Goal: Transaction & Acquisition: Book appointment/travel/reservation

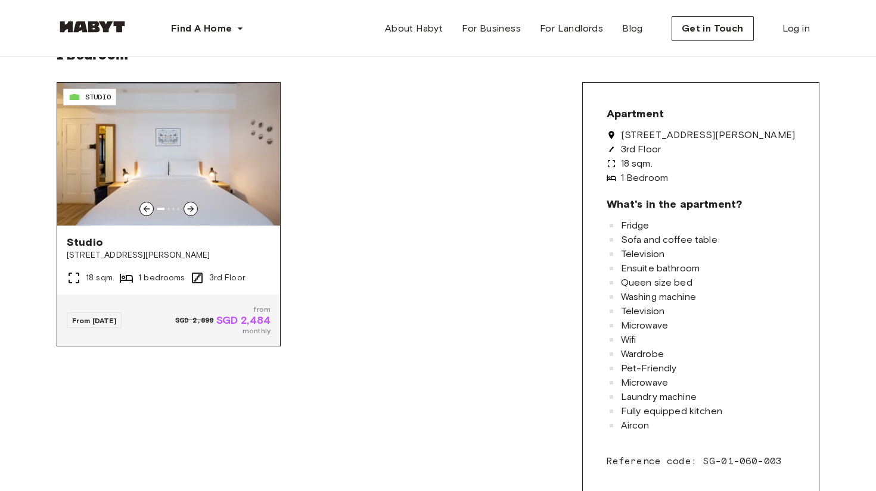
scroll to position [284, 0]
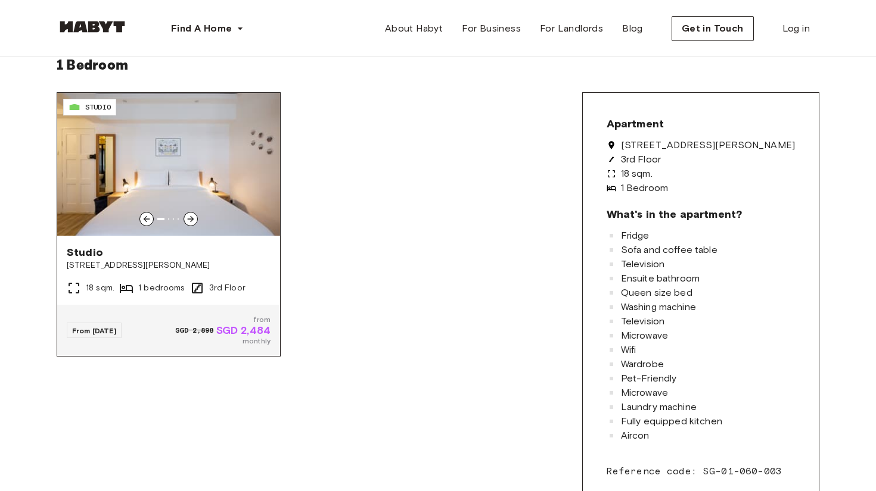
click at [190, 220] on icon at bounding box center [191, 219] width 10 height 10
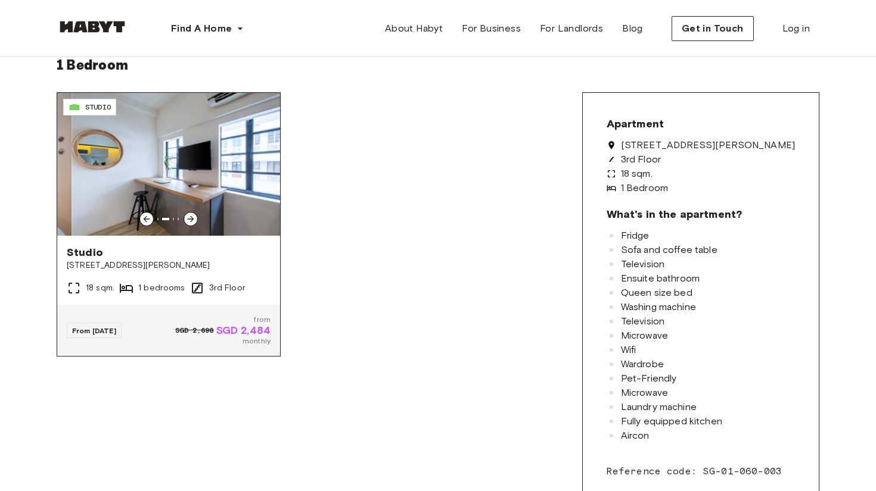
click at [190, 220] on icon at bounding box center [191, 219] width 10 height 10
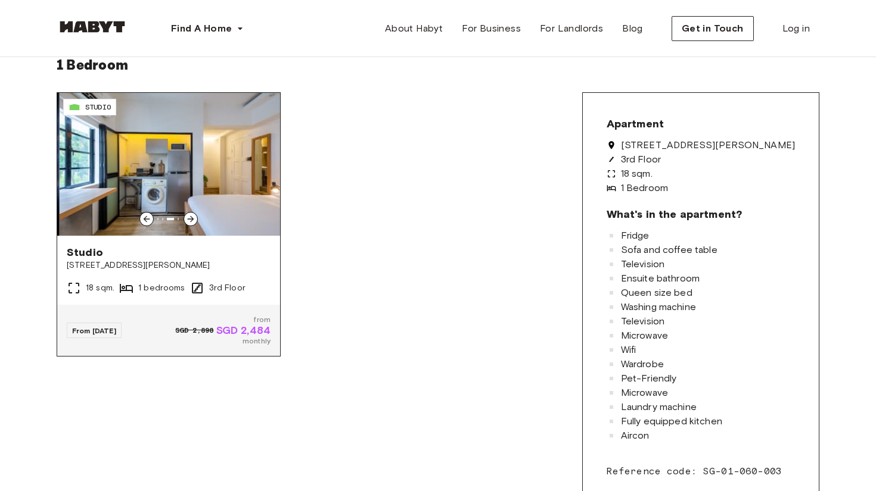
click at [211, 263] on span "79 Chay Yan Street" at bounding box center [169, 266] width 204 height 12
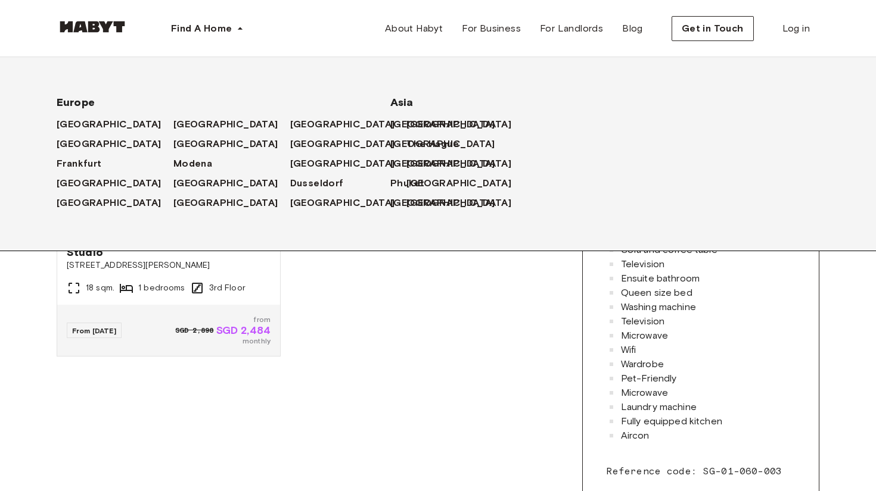
click at [407, 153] on div "[GEOGRAPHIC_DATA]" at bounding box center [437, 144] width 95 height 20
click at [404, 147] on span "[GEOGRAPHIC_DATA]" at bounding box center [445, 144] width 105 height 14
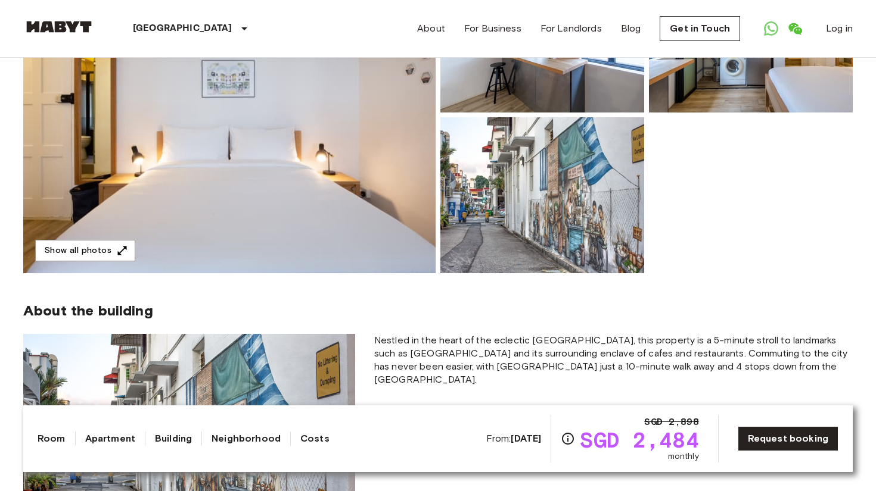
scroll to position [201, 0]
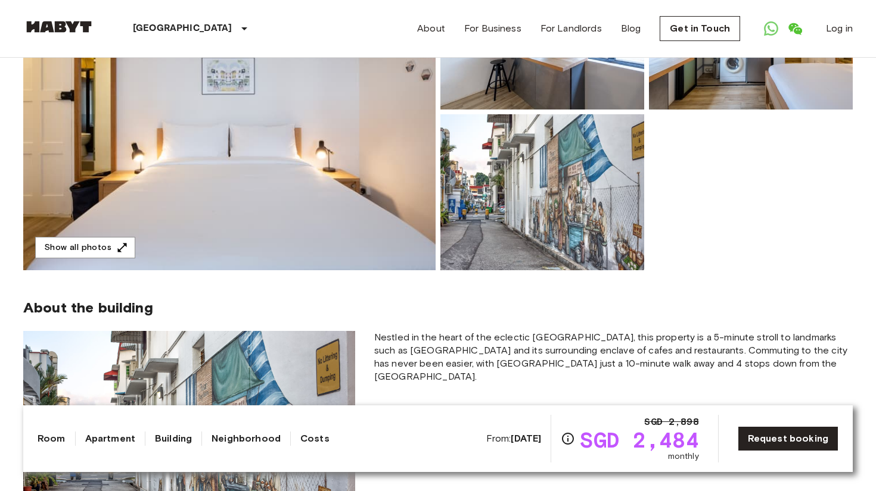
click at [279, 186] on img at bounding box center [229, 112] width 412 height 317
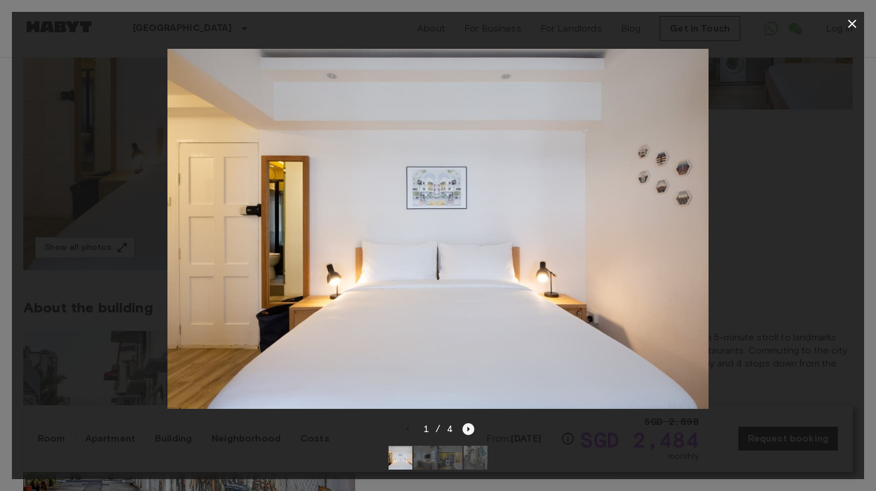
click at [464, 433] on icon "Next image" at bounding box center [468, 430] width 12 height 12
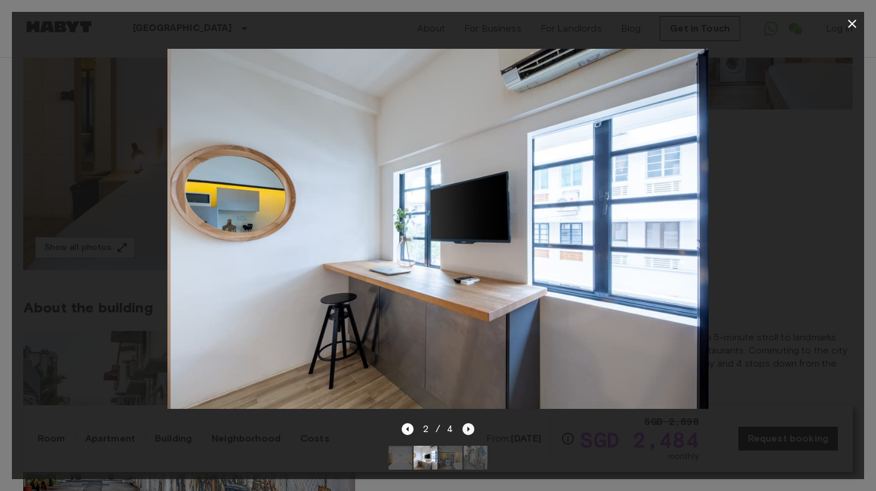
click at [464, 433] on icon "Next image" at bounding box center [468, 430] width 12 height 12
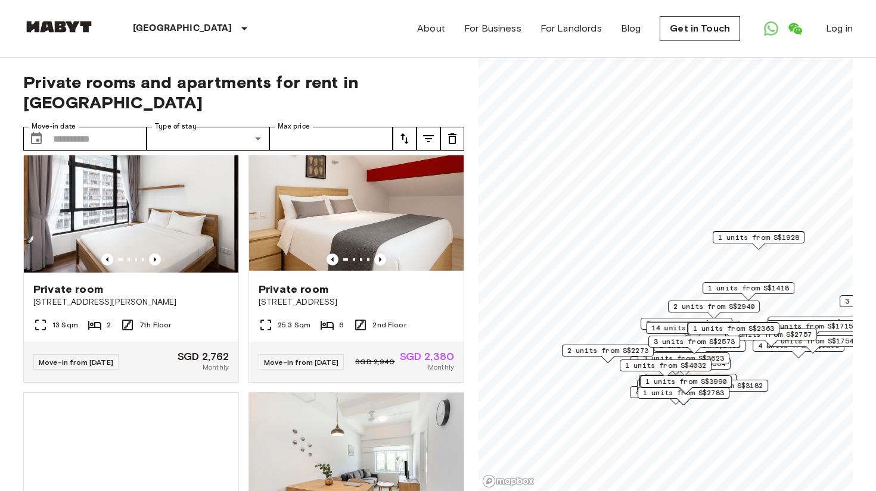
scroll to position [1096, 0]
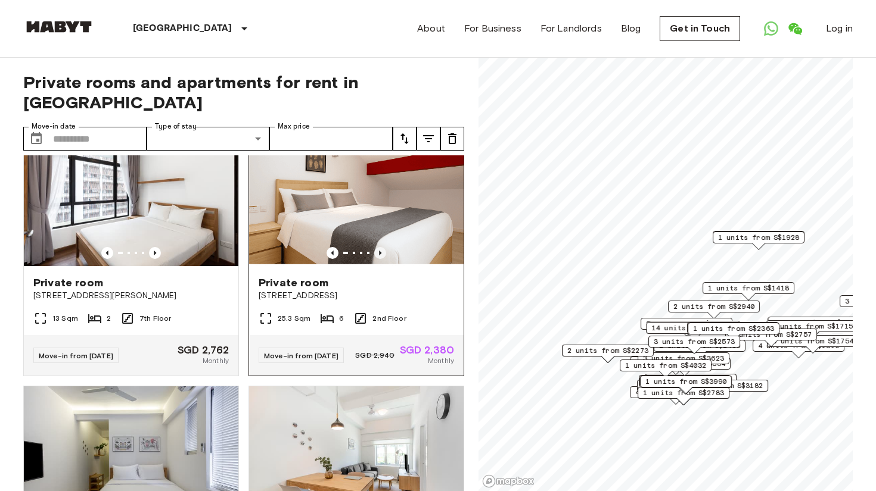
click at [378, 259] on icon "Previous image" at bounding box center [380, 253] width 12 height 12
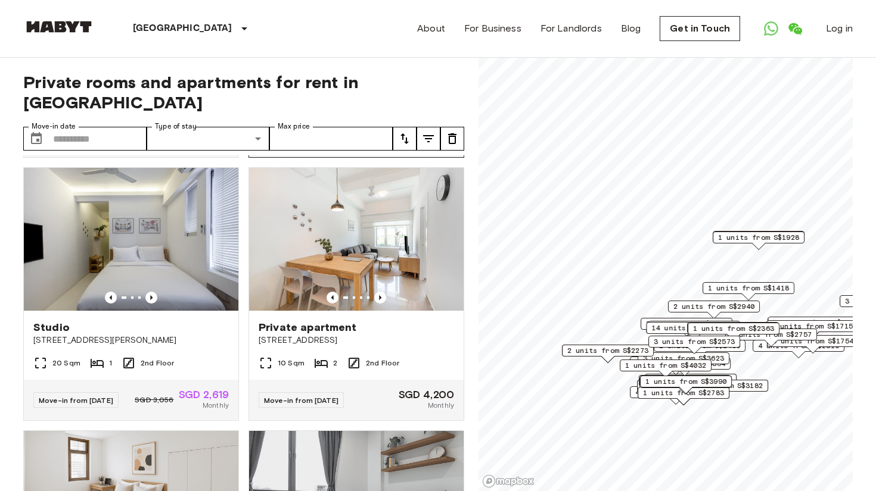
scroll to position [1318, 0]
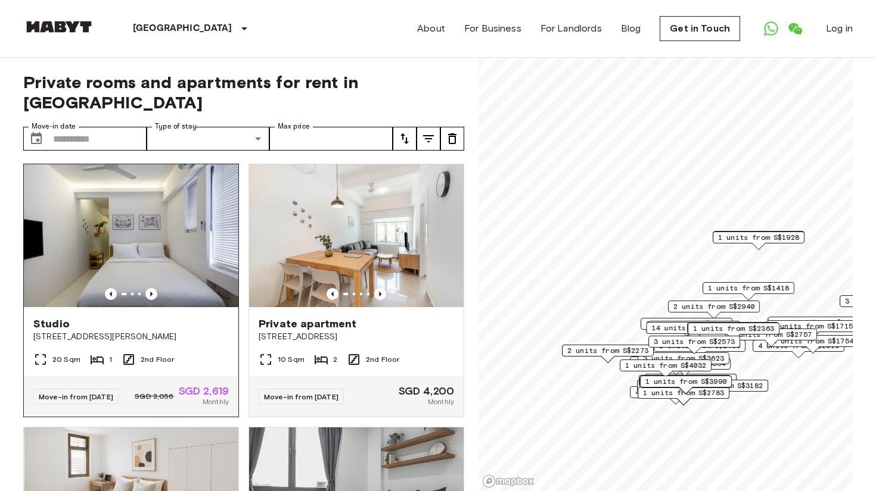
click at [189, 353] on div "Studio 78 Guan Chuan Street" at bounding box center [131, 329] width 214 height 45
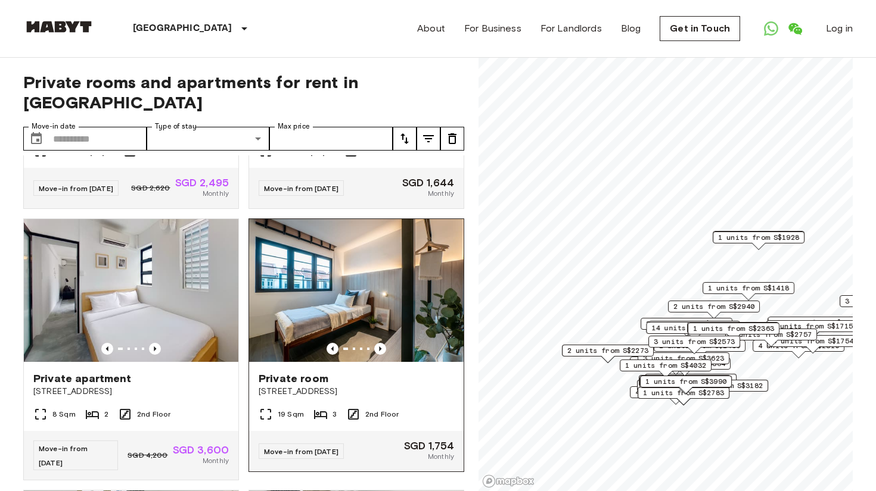
scroll to position [1877, 0]
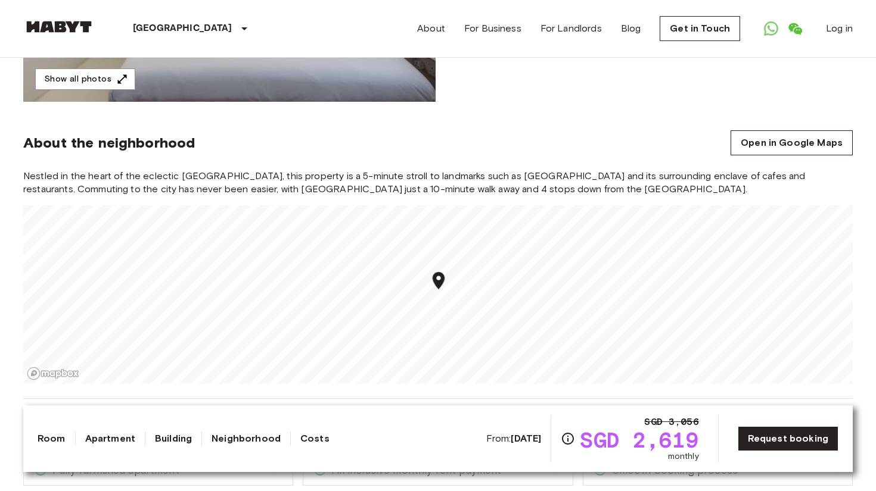
scroll to position [367, 0]
